Goal: Task Accomplishment & Management: Complete application form

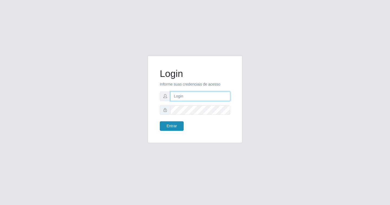
type input "[EMAIL_ADDRESS][DOMAIN_NAME]"
click at [172, 121] on button "Entrar" at bounding box center [172, 125] width 24 height 9
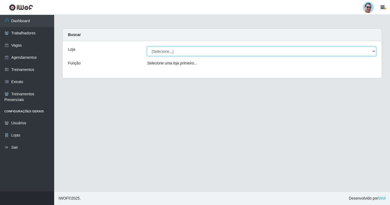
click at [157, 53] on select "[Selecione...] Mercadinho Extrabom" at bounding box center [261, 51] width 229 height 9
click at [147, 47] on select "[Selecione...] Mercadinho Extrabom" at bounding box center [261, 51] width 229 height 9
click at [157, 56] on select "[Selecione...] Mercadinho Extrabom" at bounding box center [261, 51] width 229 height 9
select select "175"
click at [147, 47] on select "[Selecione...] Mercadinho Extrabom" at bounding box center [261, 51] width 229 height 9
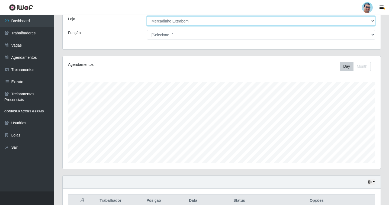
scroll to position [82, 0]
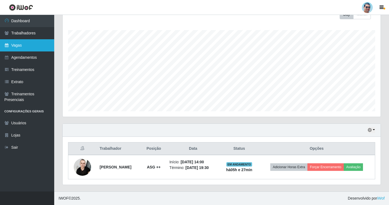
click at [10, 48] on link "Vagas" at bounding box center [27, 45] width 54 height 12
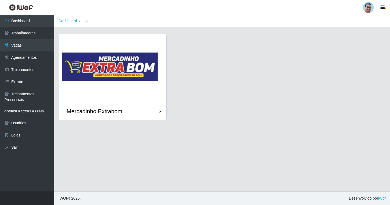
click at [109, 84] on img at bounding box center [113, 68] width 108 height 68
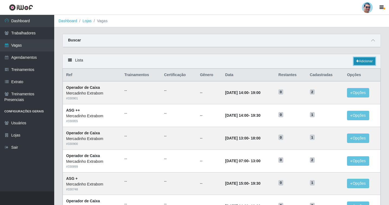
click at [361, 65] on link "Adicionar" at bounding box center [364, 61] width 21 height 8
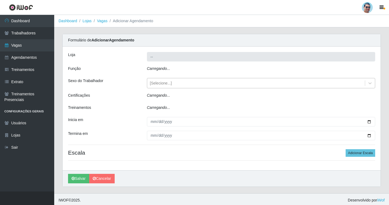
type input "Mercadinho Extrabom"
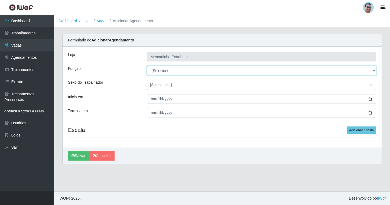
click at [161, 74] on select "[Selecione...] ASG ASG + ASG ++ Balconista Balconista + Balconista ++ Carregado…" at bounding box center [261, 70] width 229 height 9
select select "22"
click at [147, 66] on select "[Selecione...] ASG ASG + ASG ++ Balconista Balconista + Balconista ++ Carregado…" at bounding box center [261, 70] width 229 height 9
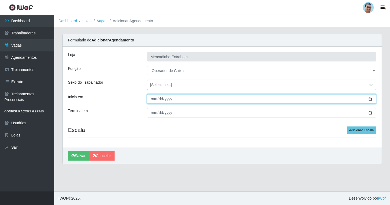
click at [155, 98] on input "Inicia em" at bounding box center [261, 98] width 229 height 9
type input "[DATE]"
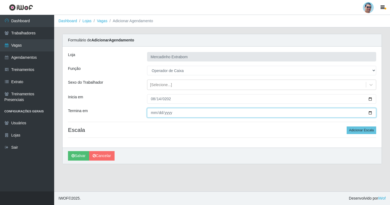
click at [152, 114] on input "Termina em" at bounding box center [261, 112] width 229 height 9
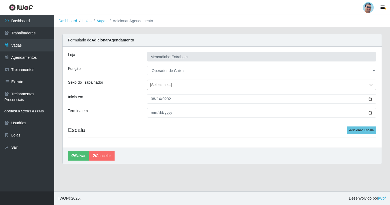
click at [226, 126] on div "[PERSON_NAME] Extrabom Função [Selecione...] ASG ASG + ASG ++ Balconista Balcon…" at bounding box center [222, 97] width 319 height 101
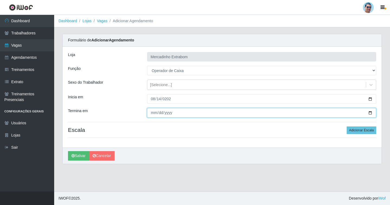
click at [152, 112] on input "[DATE]" at bounding box center [261, 112] width 229 height 9
type input "[DATE]"
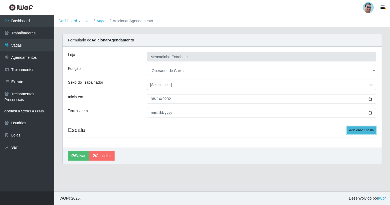
click at [363, 132] on button "Adicionar Escala" at bounding box center [362, 131] width 30 height 8
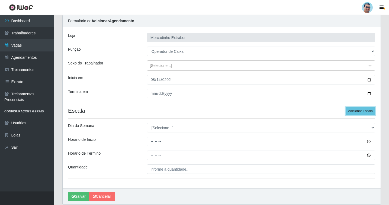
scroll to position [39, 0]
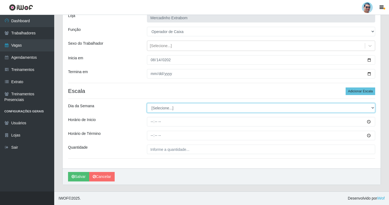
click at [172, 104] on select "[Selecione...] Segunda Terça Quarta Quinta Sexta Sábado Domingo" at bounding box center [261, 107] width 228 height 9
select select "4"
click at [147, 103] on select "[Selecione...] Segunda Terça Quarta Quinta Sexta Sábado Domingo" at bounding box center [261, 107] width 228 height 9
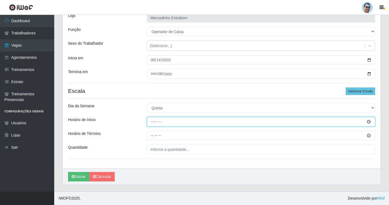
click at [153, 121] on input "Horário de Inicio" at bounding box center [261, 121] width 228 height 9
type input "08:00"
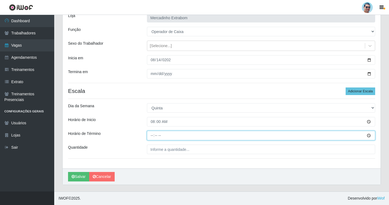
click at [151, 136] on input "Horário de Término" at bounding box center [261, 135] width 228 height 9
type input "13:00"
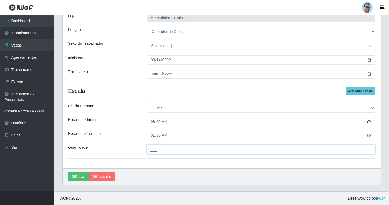
click at [159, 153] on input "___" at bounding box center [261, 149] width 228 height 9
type input "01_"
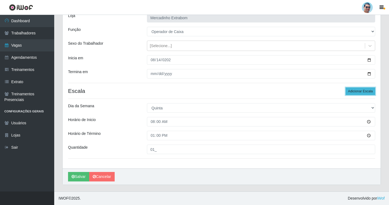
click at [365, 93] on button "Adicionar Escala" at bounding box center [361, 92] width 30 height 8
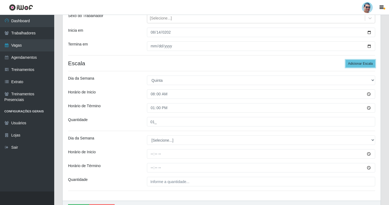
scroll to position [99, 0]
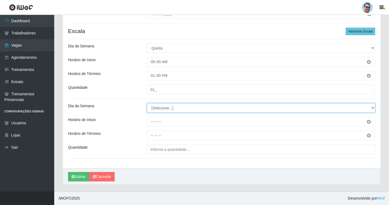
click at [168, 110] on select "[Selecione...] Segunda Terça Quarta Quinta Sexta Sábado Domingo" at bounding box center [261, 107] width 228 height 9
select select "4"
click at [147, 103] on select "[Selecione...] Segunda Terça Quarta Quinta Sexta Sábado Domingo" at bounding box center [261, 107] width 228 height 9
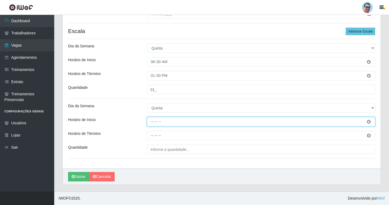
click at [152, 124] on input "Horário de Inicio" at bounding box center [261, 121] width 228 height 9
click at [155, 123] on input "Horário de Inicio" at bounding box center [261, 121] width 228 height 9
type input "13:00"
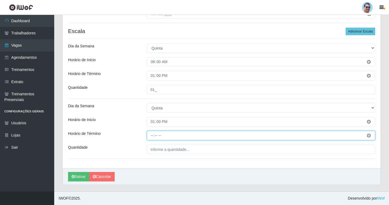
click at [150, 134] on input "Horário de Término" at bounding box center [261, 135] width 228 height 9
type input "18:00"
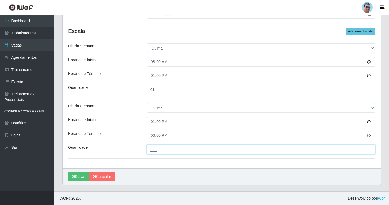
click at [162, 149] on input "___" at bounding box center [261, 149] width 228 height 9
type input "01_"
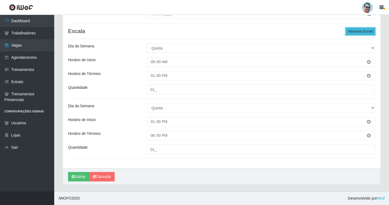
click at [364, 31] on button "Adicionar Escala" at bounding box center [361, 32] width 30 height 8
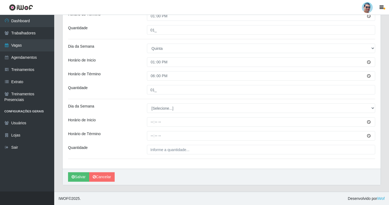
scroll to position [159, 0]
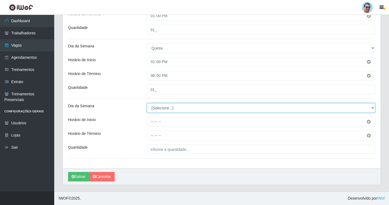
click at [160, 107] on select "[Selecione...] Segunda Terça Quarta Quinta Sexta Sábado Domingo" at bounding box center [261, 107] width 228 height 9
select select "4"
click at [147, 103] on select "[Selecione...] Segunda Terça Quarta Quinta Sexta Sábado Domingo" at bounding box center [261, 107] width 228 height 9
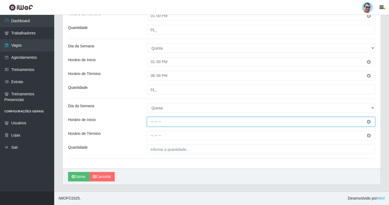
click at [150, 121] on input "Horário de Inicio" at bounding box center [261, 121] width 228 height 9
type input "14:00"
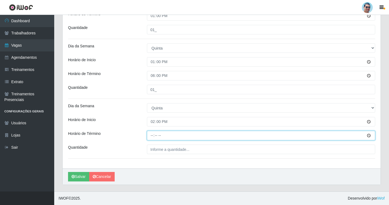
click at [149, 136] on input "Horário de Término" at bounding box center [261, 135] width 228 height 9
type input "19:00"
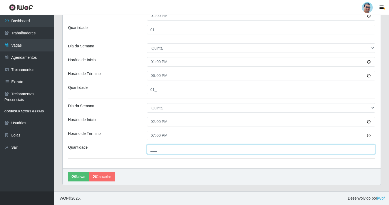
click at [174, 148] on input "___" at bounding box center [261, 149] width 228 height 9
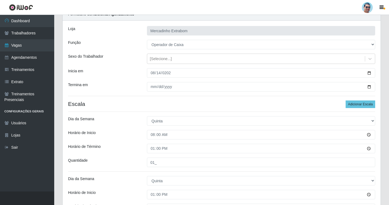
scroll to position [54, 0]
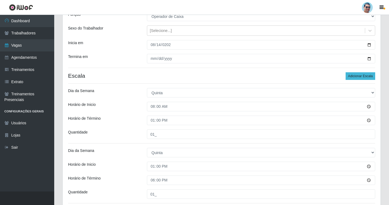
type input "02_"
click at [356, 77] on button "Adicionar Escala" at bounding box center [361, 76] width 30 height 8
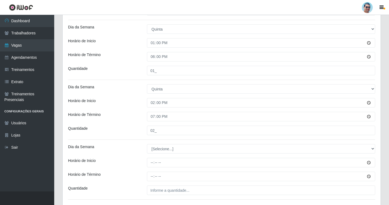
scroll to position [190, 0]
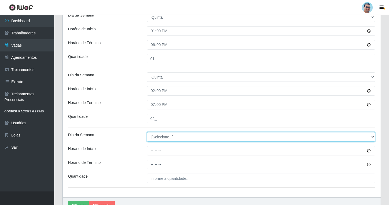
click at [155, 136] on select "[Selecione...] Segunda Terça Quarta Quinta Sexta Sábado Domingo" at bounding box center [261, 136] width 228 height 9
select select "5"
click at [147, 132] on select "[Selecione...] Segunda Terça Quarta Quinta Sexta Sábado Domingo" at bounding box center [261, 136] width 228 height 9
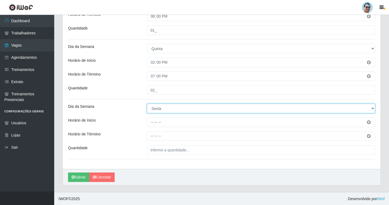
scroll to position [219, 0]
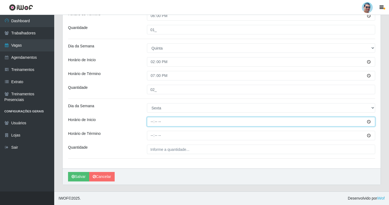
click at [153, 124] on input "Horário de Inicio" at bounding box center [261, 121] width 228 height 9
click at [154, 123] on input "07:00" at bounding box center [261, 121] width 228 height 9
type input "08:00"
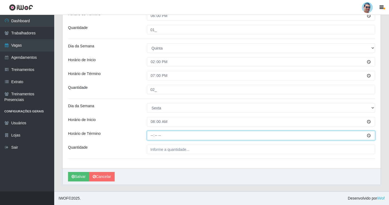
click at [148, 136] on input "Horário de Término" at bounding box center [261, 135] width 228 height 9
type input "13:00"
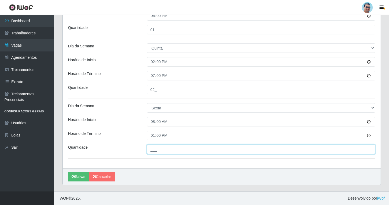
click at [165, 150] on input "___" at bounding box center [261, 149] width 228 height 9
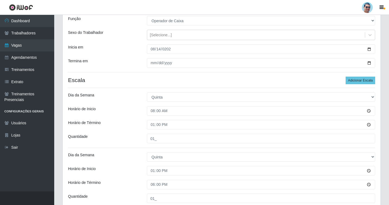
scroll to position [2, 0]
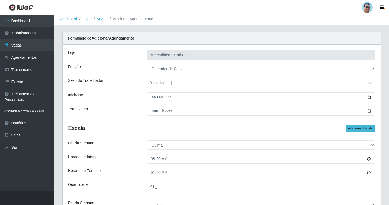
type input "02_"
click at [364, 130] on button "Adicionar Escala" at bounding box center [361, 129] width 30 height 8
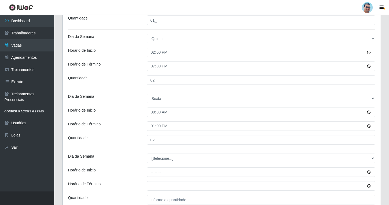
scroll to position [279, 0]
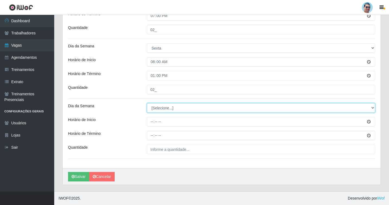
click at [155, 108] on select "[Selecione...] Segunda Terça Quarta Quinta Sexta Sábado Domingo" at bounding box center [261, 107] width 228 height 9
select select "5"
click at [147, 103] on select "[Selecione...] Segunda Terça Quarta Quinta Sexta Sábado Domingo" at bounding box center [261, 107] width 228 height 9
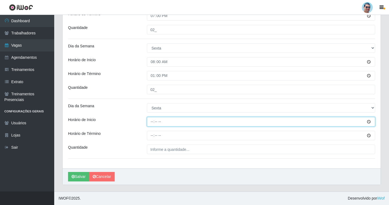
click at [152, 122] on input "Horário de Inicio" at bounding box center [261, 121] width 228 height 9
type input "13:00"
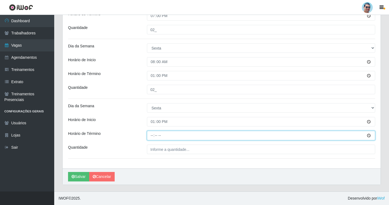
click at [151, 136] on input "Horário de Término" at bounding box center [261, 135] width 228 height 9
type input "17:00"
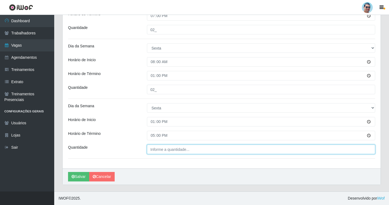
type input "___"
click at [156, 151] on input "___" at bounding box center [261, 149] width 228 height 9
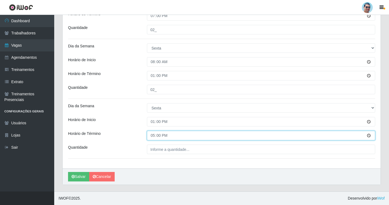
click at [153, 139] on input "17:00" at bounding box center [261, 135] width 228 height 9
type input "18:00"
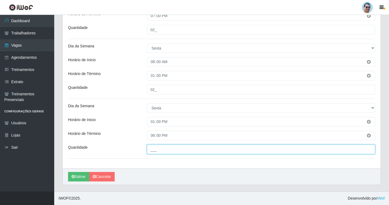
click at [162, 152] on input "___" at bounding box center [261, 149] width 228 height 9
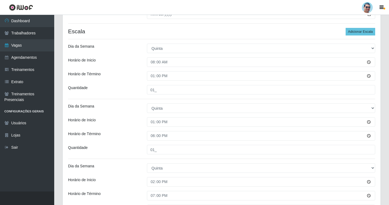
scroll to position [62, 0]
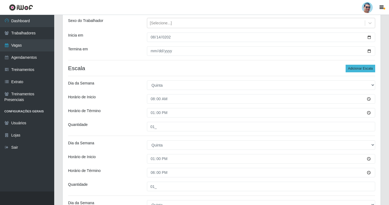
type input "01_"
click at [366, 67] on button "Adicionar Escala" at bounding box center [361, 69] width 30 height 8
click at [358, 68] on button "Adicionar Escala" at bounding box center [361, 69] width 30 height 8
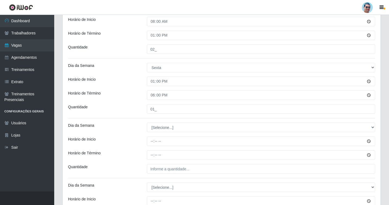
scroll to position [360, 0]
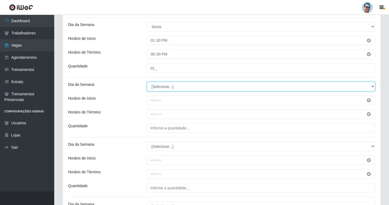
click at [149, 85] on select "[Selecione...] Segunda Terça Quarta Quinta Sexta Sábado Domingo" at bounding box center [261, 86] width 228 height 9
select select "5"
click at [147, 82] on select "[Selecione...] Segunda Terça Quarta Quinta Sexta Sábado Domingo" at bounding box center [261, 86] width 228 height 9
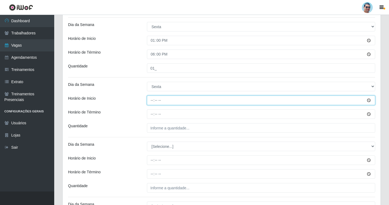
click at [153, 99] on input "Horário de Inicio" at bounding box center [261, 100] width 228 height 9
type input "14:00"
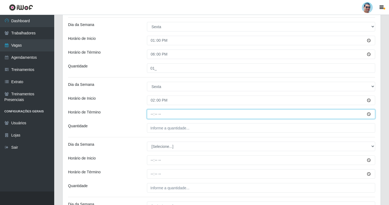
click at [150, 115] on input "Horário de Término" at bounding box center [261, 114] width 228 height 9
type input "19:00"
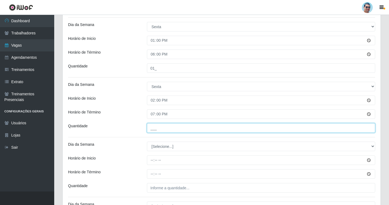
click at [161, 130] on input "___" at bounding box center [261, 127] width 228 height 9
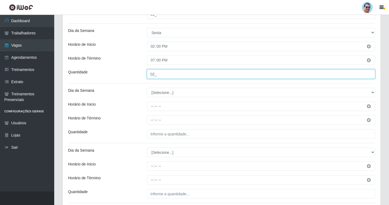
scroll to position [414, 0]
type input "02_"
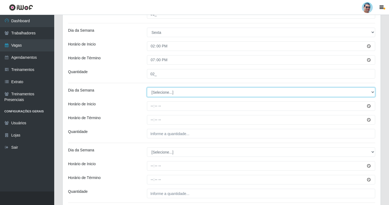
click at [165, 95] on select "[Selecione...] Segunda Terça Quarta Quinta Sexta Sábado Domingo" at bounding box center [261, 92] width 228 height 9
select select "6"
click at [147, 88] on select "[Selecione...] Segunda Terça Quarta Quinta Sexta Sábado Domingo" at bounding box center [261, 92] width 228 height 9
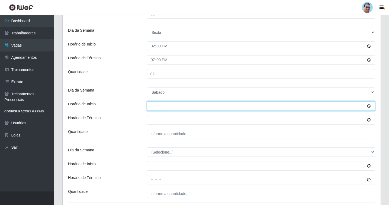
click at [152, 108] on input "Horário de Inicio" at bounding box center [261, 105] width 228 height 9
type input "07:00"
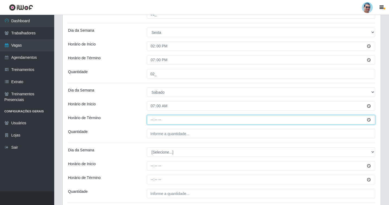
click at [153, 120] on input "Horário de Término" at bounding box center [261, 119] width 228 height 9
type input "13:00"
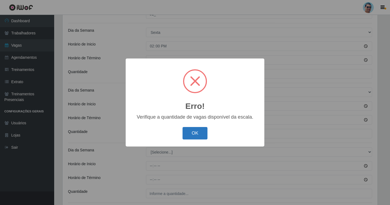
click at [201, 134] on button "OK" at bounding box center [195, 133] width 25 height 13
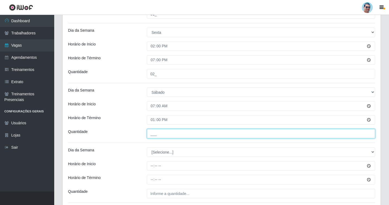
click at [160, 131] on input "___" at bounding box center [261, 133] width 228 height 9
type input "02_"
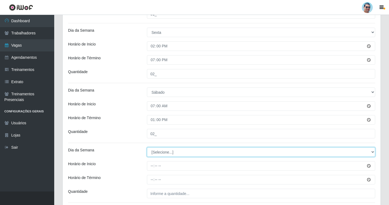
click at [170, 154] on select "[Selecione...] Segunda Terça Quarta Quinta Sexta Sábado Domingo" at bounding box center [261, 151] width 228 height 9
select select "6"
click at [147, 147] on select "[Selecione...] Segunda Terça Quarta Quinta Sexta Sábado Domingo" at bounding box center [261, 151] width 228 height 9
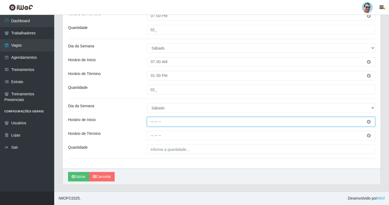
click at [153, 125] on input "Horário de Inicio" at bounding box center [261, 121] width 228 height 9
type input "13:00"
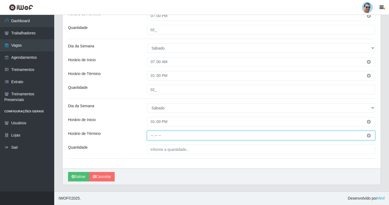
click at [154, 136] on input "Horário de Término" at bounding box center [261, 135] width 228 height 9
type input "18:00"
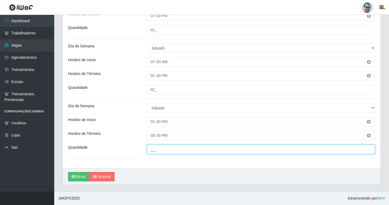
click at [162, 147] on input "___" at bounding box center [261, 149] width 228 height 9
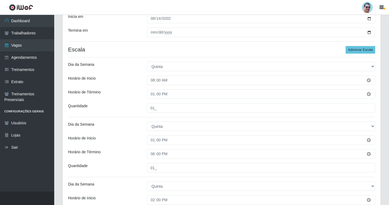
scroll to position [79, 0]
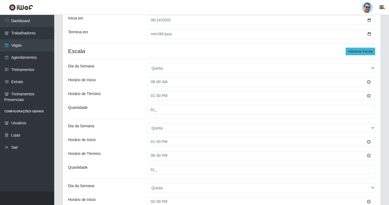
type input "01_"
click at [359, 53] on button "Adicionar Escala" at bounding box center [361, 52] width 30 height 8
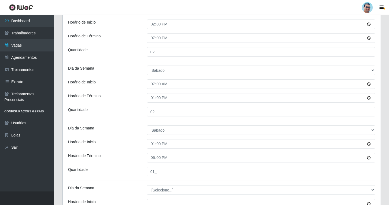
scroll to position [486, 0]
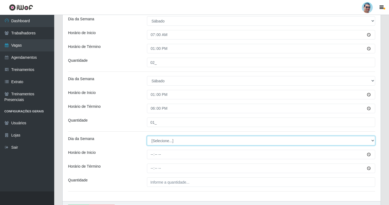
click at [162, 141] on select "[Selecione...] Segunda Terça Quarta Quinta Sexta Sábado Domingo" at bounding box center [261, 140] width 228 height 9
select select "6"
click at [147, 136] on select "[Selecione...] Segunda Terça Quarta Quinta Sexta Sábado Domingo" at bounding box center [261, 140] width 228 height 9
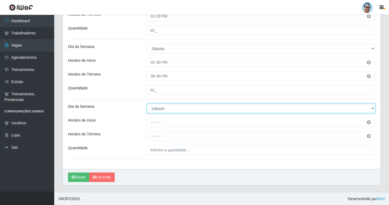
scroll to position [518, 0]
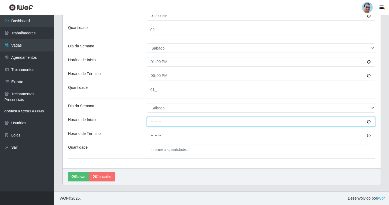
click at [152, 123] on input "Horário de Inicio" at bounding box center [261, 121] width 228 height 9
click at [152, 122] on input "15:00" at bounding box center [261, 121] width 228 height 9
type input "14:00"
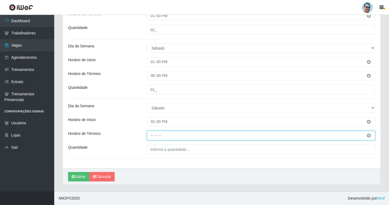
click at [154, 136] on input "Horário de Término" at bounding box center [261, 135] width 228 height 9
type input "19:00"
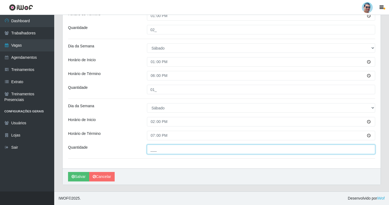
click at [160, 153] on input "___" at bounding box center [261, 149] width 228 height 9
type input "02_"
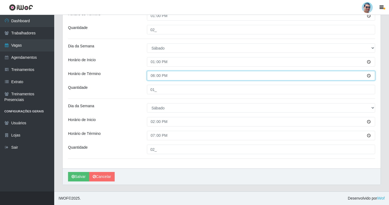
click at [154, 75] on input "18:00" at bounding box center [261, 75] width 228 height 9
type input "17:00"
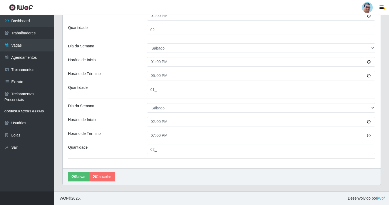
click at [128, 123] on div "Horário de Inicio" at bounding box center [103, 121] width 79 height 9
click at [80, 177] on button "Salvar" at bounding box center [78, 176] width 21 height 9
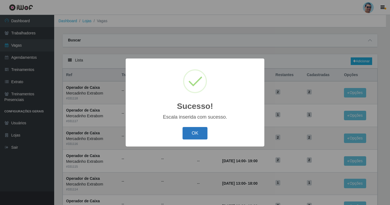
click at [195, 137] on button "OK" at bounding box center [195, 133] width 25 height 13
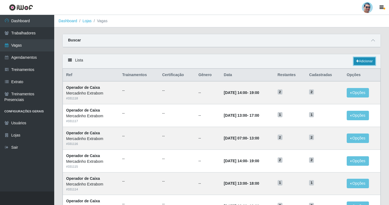
click at [362, 63] on link "Adicionar" at bounding box center [364, 61] width 21 height 8
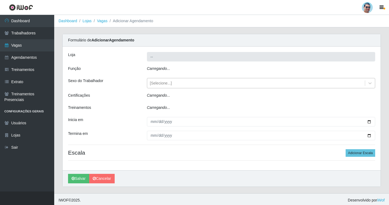
type input "Mercadinho Extrabom"
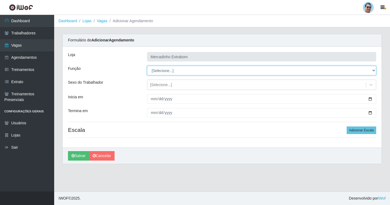
click at [158, 74] on select "[Selecione...] ASG ASG + ASG ++ Balconista Balconista + Balconista ++ Carregado…" at bounding box center [261, 70] width 229 height 9
select select "79"
click at [147, 66] on select "[Selecione...] ASG ASG + ASG ++ Balconista Balconista + Balconista ++ Carregado…" at bounding box center [261, 70] width 229 height 9
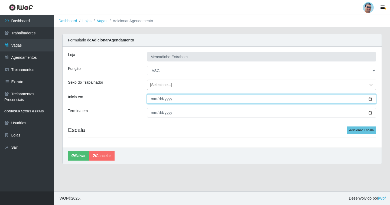
click at [152, 98] on input "Inicia em" at bounding box center [261, 98] width 229 height 9
type input "[DATE]"
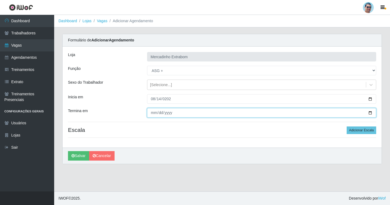
click at [153, 109] on input "Termina em" at bounding box center [261, 112] width 229 height 9
click at [152, 115] on input "[DATE]" at bounding box center [261, 112] width 229 height 9
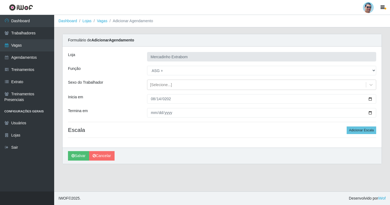
drag, startPoint x: 206, startPoint y: 132, endPoint x: 144, endPoint y: 117, distance: 64.0
click at [195, 131] on h4 "Escala Adicionar Escala" at bounding box center [222, 130] width 308 height 7
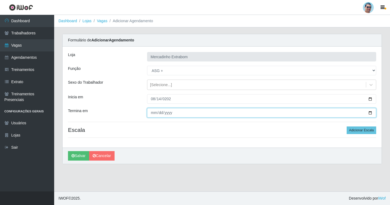
click at [151, 112] on input "[DATE]" at bounding box center [261, 112] width 229 height 9
type input "[DATE]"
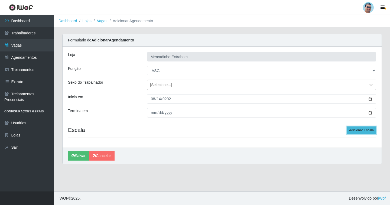
click at [353, 131] on button "Adicionar Escala" at bounding box center [362, 131] width 30 height 8
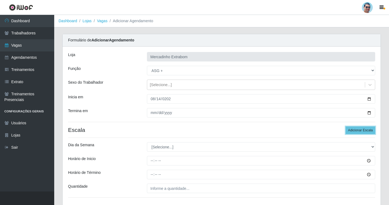
scroll to position [39, 0]
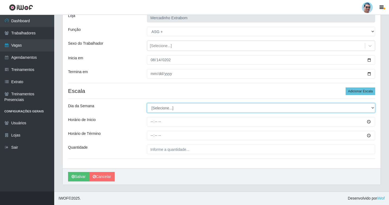
click at [149, 106] on select "[Selecione...] Segunda Terça Quarta Quinta Sexta Sábado Domingo" at bounding box center [261, 107] width 228 height 9
click at [152, 107] on select "[Selecione...] Segunda Terça Quarta Quinta Sexta Sábado Domingo" at bounding box center [261, 107] width 228 height 9
select select "4"
click at [147, 103] on select "[Selecione...] Segunda Terça Quarta Quinta Sexta Sábado Domingo" at bounding box center [261, 107] width 228 height 9
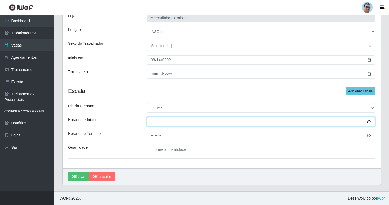
click at [153, 119] on input "Horário de Inicio" at bounding box center [261, 121] width 228 height 9
type input "15:00"
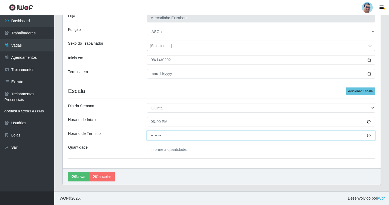
click at [152, 136] on input "Horário de Término" at bounding box center [261, 135] width 228 height 9
type input "19:30"
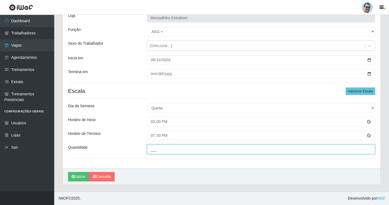
click at [165, 146] on input "___" at bounding box center [261, 149] width 228 height 9
type input "01_"
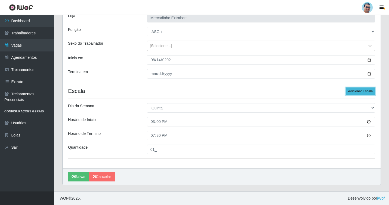
click at [355, 94] on button "Adicionar Escala" at bounding box center [361, 92] width 30 height 8
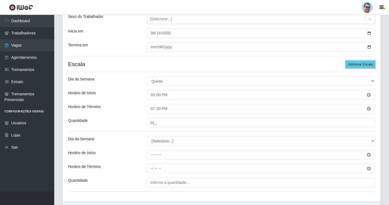
scroll to position [99, 0]
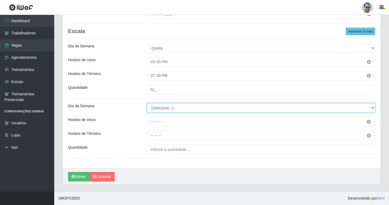
click at [168, 110] on select "[Selecione...] Segunda Terça Quarta Quinta Sexta Sábado Domingo" at bounding box center [261, 107] width 228 height 9
select select "5"
click at [147, 103] on select "[Selecione...] Segunda Terça Quarta Quinta Sexta Sábado Domingo" at bounding box center [261, 107] width 228 height 9
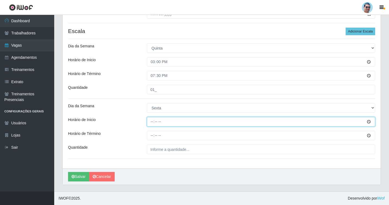
click at [150, 124] on input "Horário de Inicio" at bounding box center [261, 121] width 228 height 9
type input "14:00"
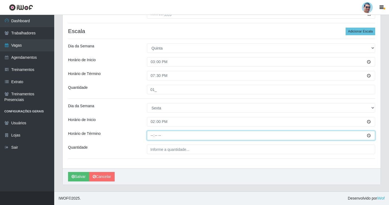
click at [151, 136] on input "Horário de Término" at bounding box center [261, 135] width 228 height 9
type input "19:30"
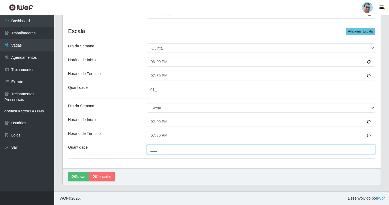
click at [165, 148] on input "___" at bounding box center [261, 149] width 228 height 9
type input "01_"
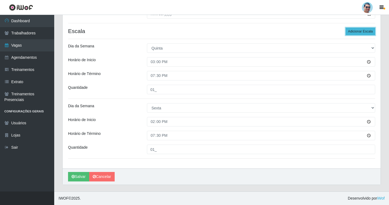
click at [352, 34] on button "Adicionar Escala" at bounding box center [361, 32] width 30 height 8
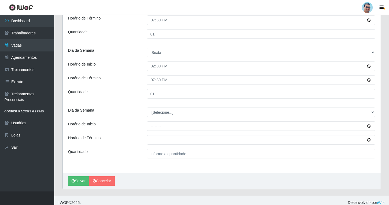
scroll to position [159, 0]
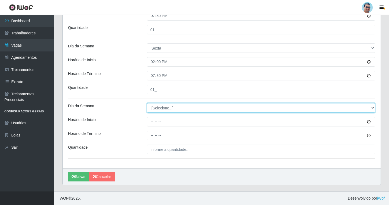
click at [154, 111] on select "[Selecione...] Segunda Terça Quarta Quinta Sexta Sábado Domingo" at bounding box center [261, 107] width 228 height 9
select select "6"
click at [147, 103] on select "[Selecione...] Segunda Terça Quarta Quinta Sexta Sábado Domingo" at bounding box center [261, 107] width 228 height 9
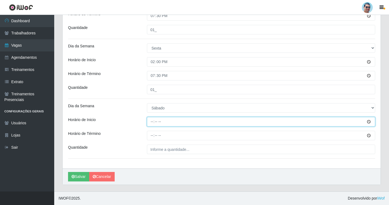
click at [150, 122] on input "Horário de Inicio" at bounding box center [261, 121] width 228 height 9
type input "14:00"
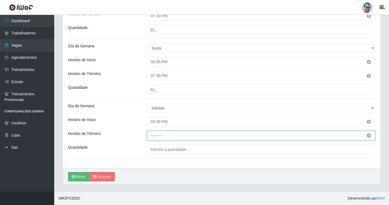
click at [151, 135] on input "Horário de Término" at bounding box center [261, 135] width 228 height 9
type input "19:30"
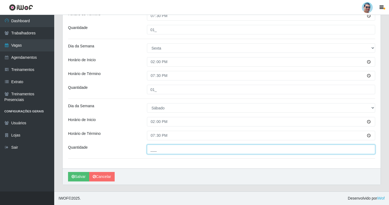
click at [168, 150] on input "___" at bounding box center [261, 149] width 228 height 9
type input "01_"
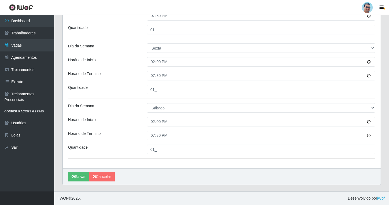
click at [186, 164] on div "[PERSON_NAME] Extrabom Função [Selecione...] ASG ASG + ASG ++ Balconista Balcon…" at bounding box center [222, 28] width 318 height 281
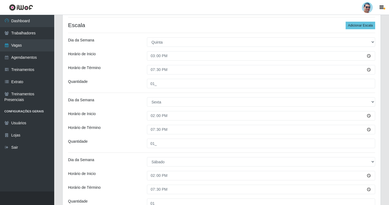
scroll to position [105, 0]
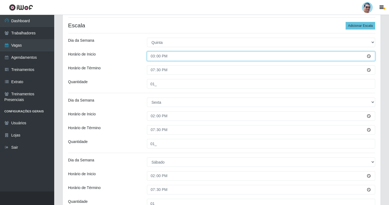
click at [154, 54] on input "15:00" at bounding box center [261, 56] width 228 height 9
type input "14:00"
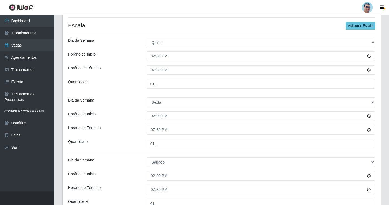
click at [135, 107] on div "Dia da Semana" at bounding box center [103, 102] width 79 height 9
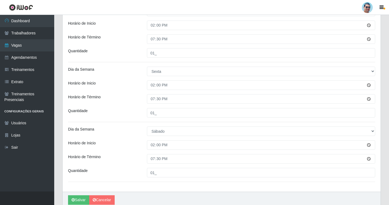
scroll to position [159, 0]
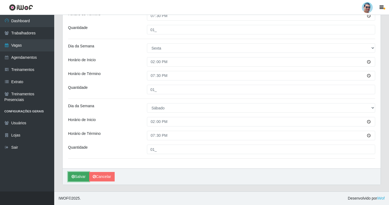
click at [80, 177] on button "Salvar" at bounding box center [78, 176] width 21 height 9
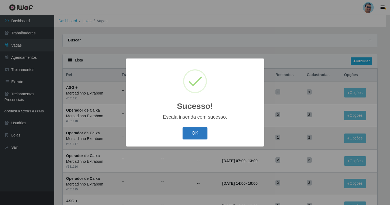
click at [202, 135] on button "OK" at bounding box center [195, 133] width 25 height 13
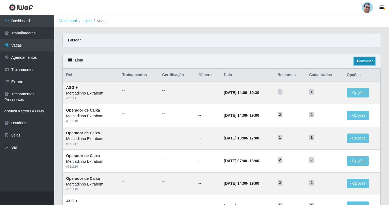
click at [359, 65] on link "Adicionar" at bounding box center [364, 61] width 21 height 8
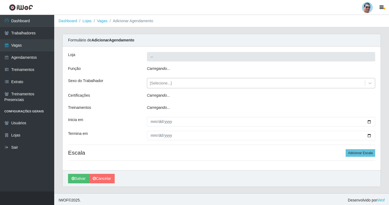
type input "Mercadinho Extrabom"
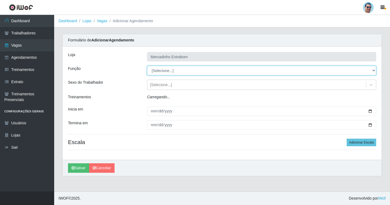
click at [153, 70] on select "[Selecione...] ASG ASG + ASG ++ Balconista Balconista + Balconista ++ Carregado…" at bounding box center [261, 70] width 229 height 9
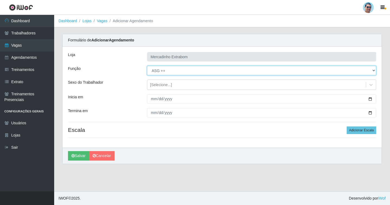
click at [147, 66] on select "[Selecione...] ASG ASG + ASG ++ Balconista Balconista + Balconista ++ Carregado…" at bounding box center [261, 70] width 229 height 9
click at [168, 71] on select "[Selecione...] ASG ASG + ASG ++ Balconista Balconista + Balconista ++ Carregado…" at bounding box center [261, 70] width 229 height 9
select select "73"
click at [147, 66] on select "[Selecione...] ASG ASG + ASG ++ Balconista Balconista + Balconista ++ Carregado…" at bounding box center [261, 70] width 229 height 9
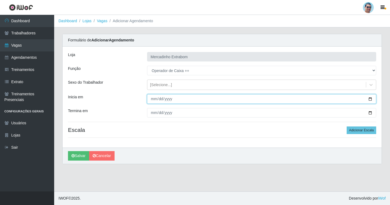
click at [151, 100] on input "Inicia em" at bounding box center [261, 98] width 229 height 9
type input "[DATE]"
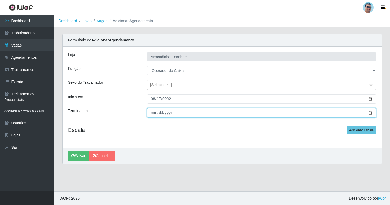
click at [155, 112] on input "Termina em" at bounding box center [261, 112] width 229 height 9
type input "[DATE]"
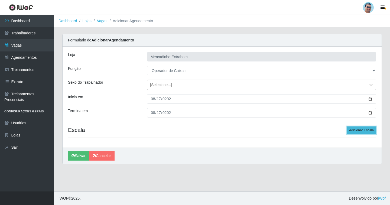
click at [364, 127] on button "Adicionar Escala" at bounding box center [362, 131] width 30 height 8
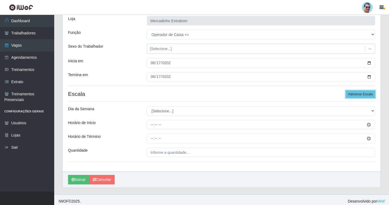
scroll to position [39, 0]
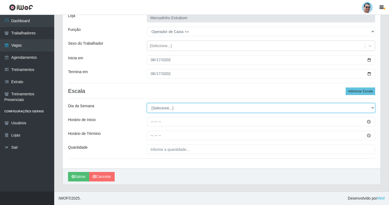
click at [157, 109] on select "[Selecione...] Segunda Terça Quarta Quinta Sexta Sábado Domingo" at bounding box center [261, 107] width 228 height 9
select select "0"
click at [147, 103] on select "[Selecione...] Segunda Terça Quarta Quinta Sexta Sábado Domingo" at bounding box center [261, 107] width 228 height 9
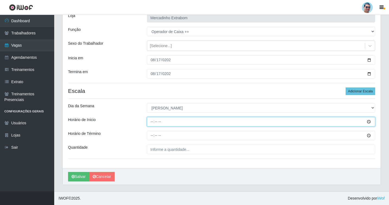
click at [153, 126] on input "Horário de Inicio" at bounding box center [261, 121] width 228 height 9
type input "07:00"
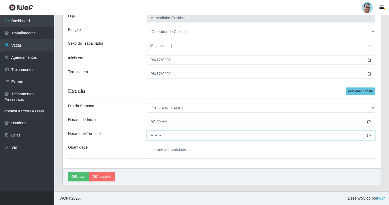
click at [153, 138] on input "Horário de Término" at bounding box center [261, 135] width 228 height 9
type input "12:30"
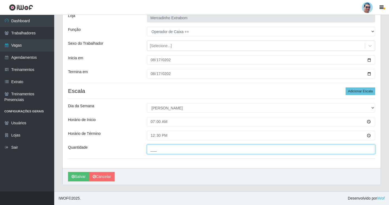
click at [166, 147] on input "___" at bounding box center [261, 149] width 228 height 9
type input "02_"
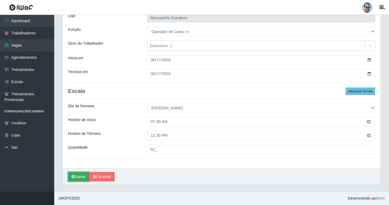
click at [78, 178] on button "Salvar" at bounding box center [78, 176] width 21 height 9
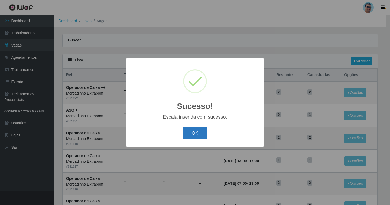
click at [202, 136] on button "OK" at bounding box center [195, 133] width 25 height 13
